Goal: Information Seeking & Learning: Understand process/instructions

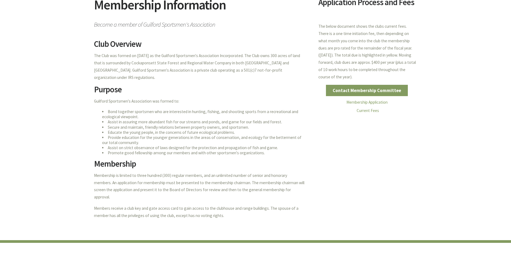
scroll to position [71, 0]
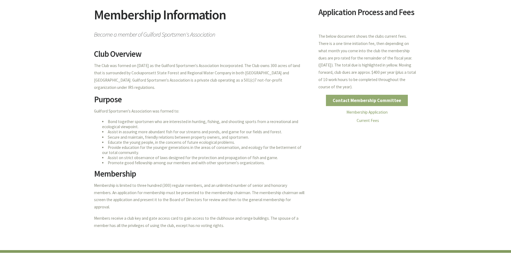
click at [370, 101] on link "Contact Membership Committee" at bounding box center [367, 100] width 82 height 11
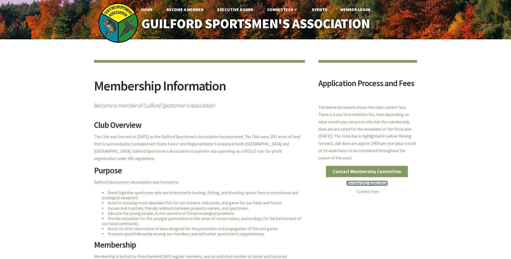
click at [374, 182] on link "Membership Application" at bounding box center [366, 183] width 41 height 5
click at [368, 191] on link "Current Fees" at bounding box center [367, 191] width 22 height 5
click at [148, 8] on link "Home" at bounding box center [146, 9] width 20 height 11
